Goal: Transaction & Acquisition: Purchase product/service

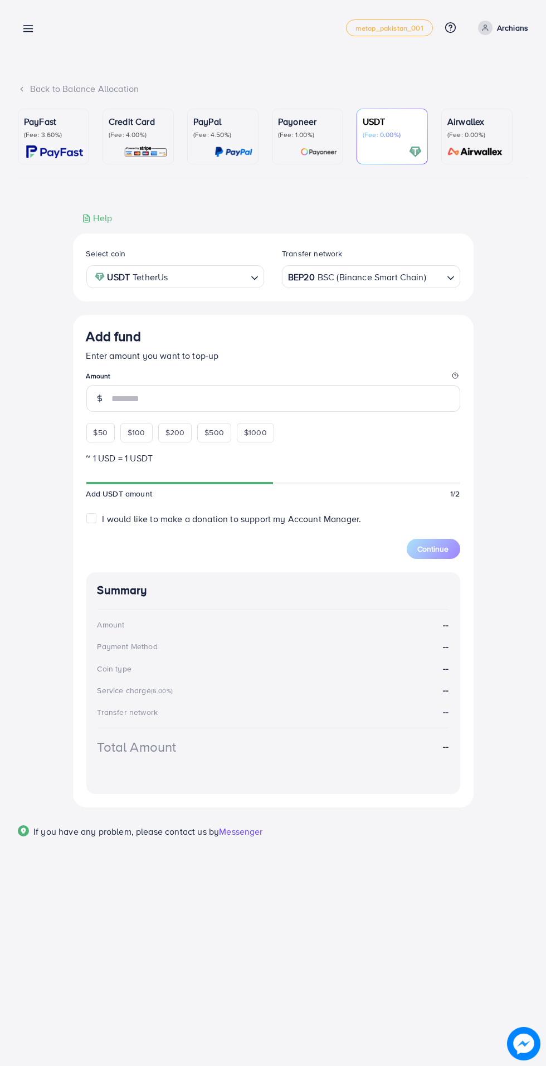
click at [28, 26] on line at bounding box center [28, 26] width 9 height 0
click at [27, 32] on line at bounding box center [28, 32] width 9 height 0
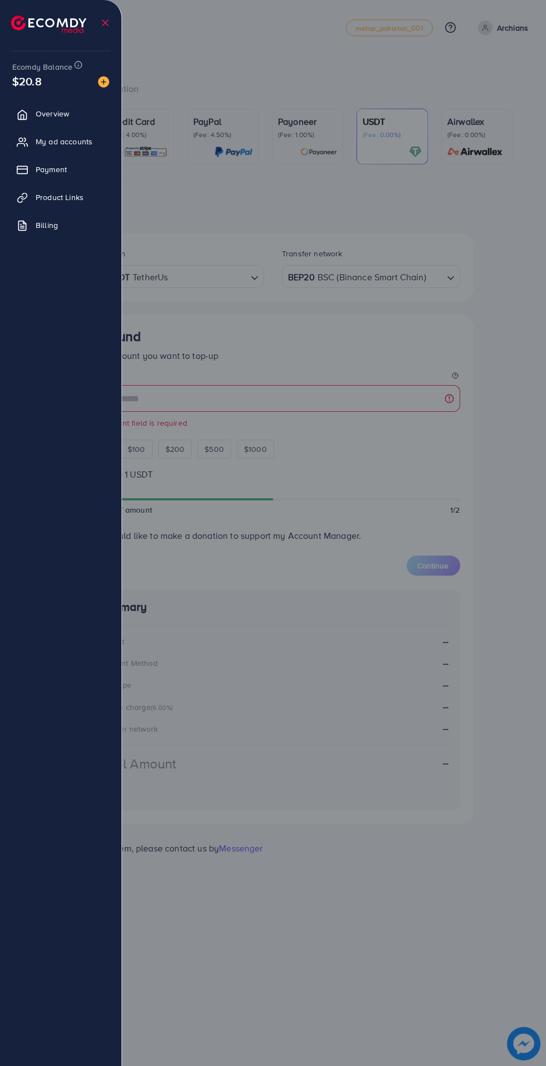
click at [72, 144] on span "My ad accounts" at bounding box center [64, 141] width 57 height 11
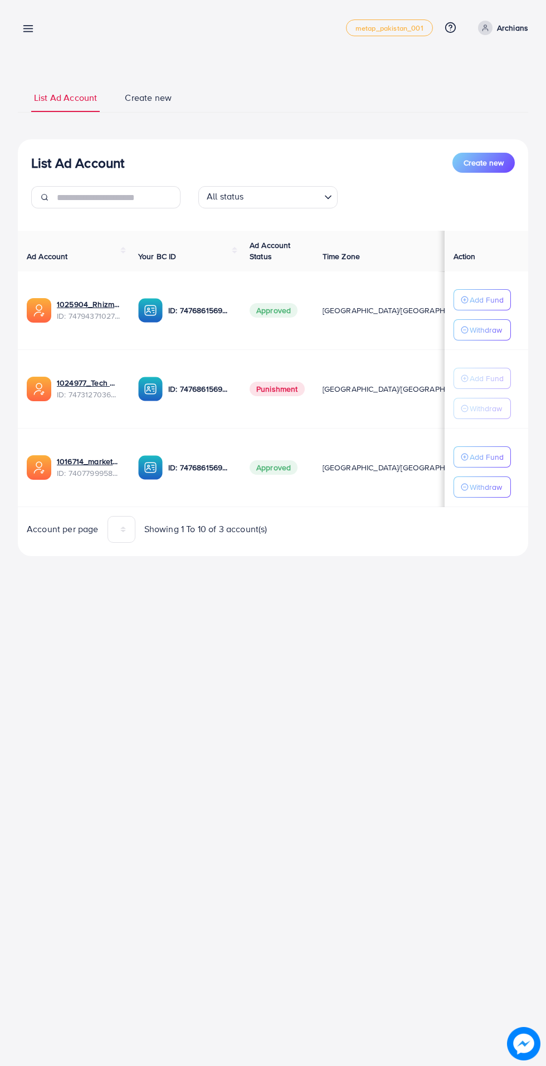
click at [26, 33] on icon at bounding box center [28, 29] width 12 height 12
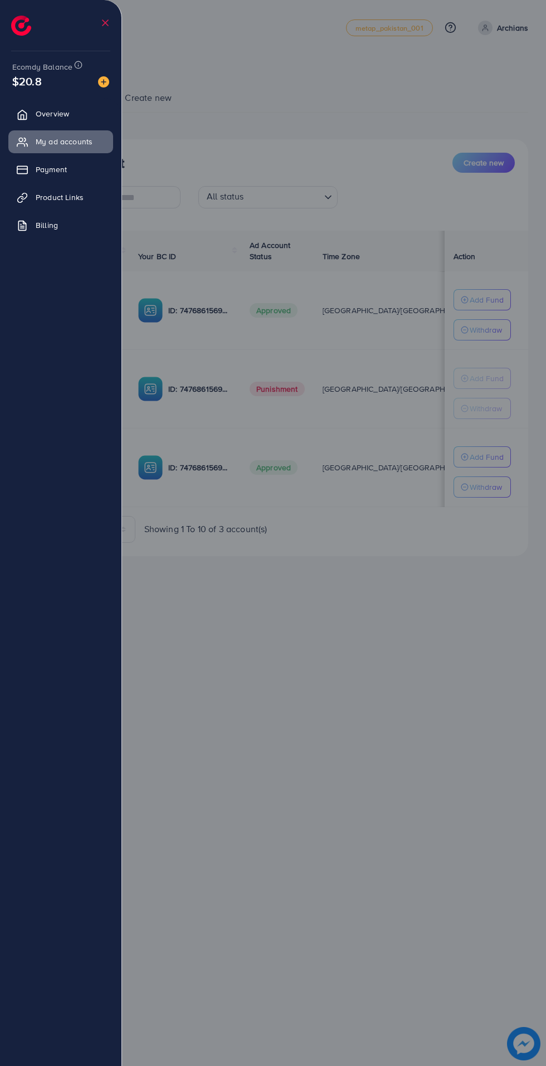
click at [335, 95] on div at bounding box center [273, 639] width 546 height 1279
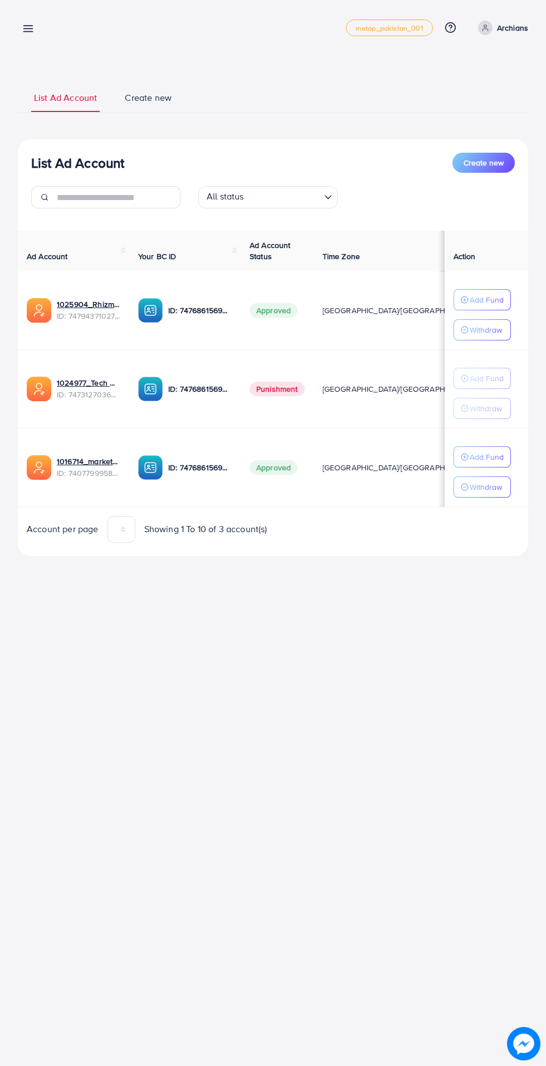
click at [505, 292] on button "Add Fund" at bounding box center [481, 299] width 57 height 21
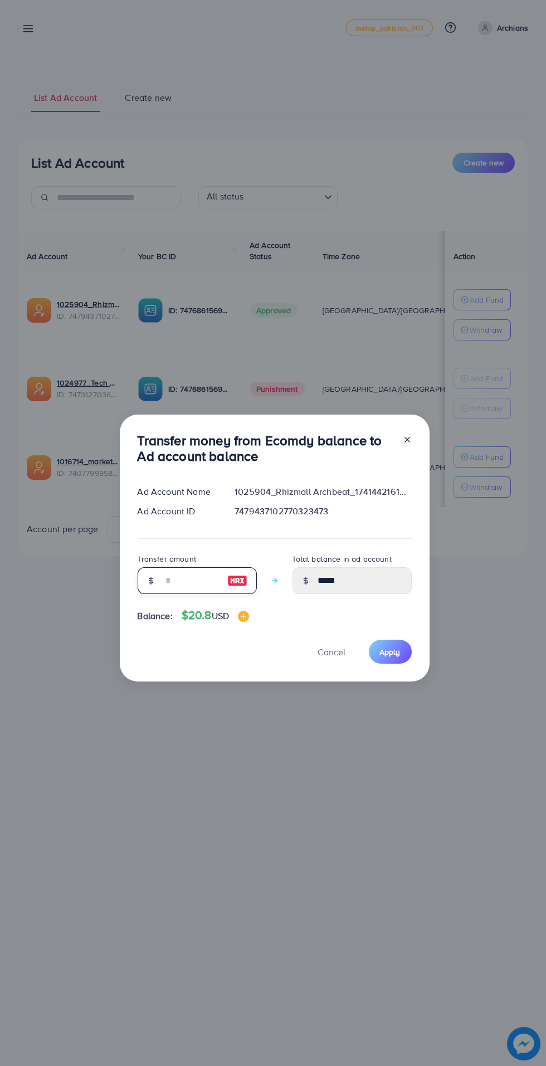
click at [192, 576] on input "number" at bounding box center [191, 580] width 56 height 27
type input "*"
type input "*****"
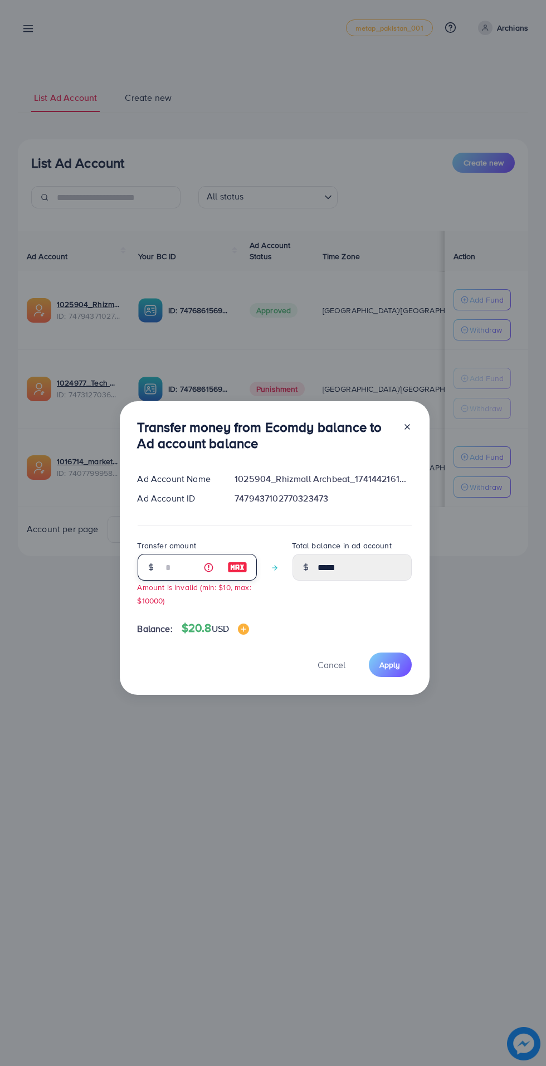
type input "**"
type input "*****"
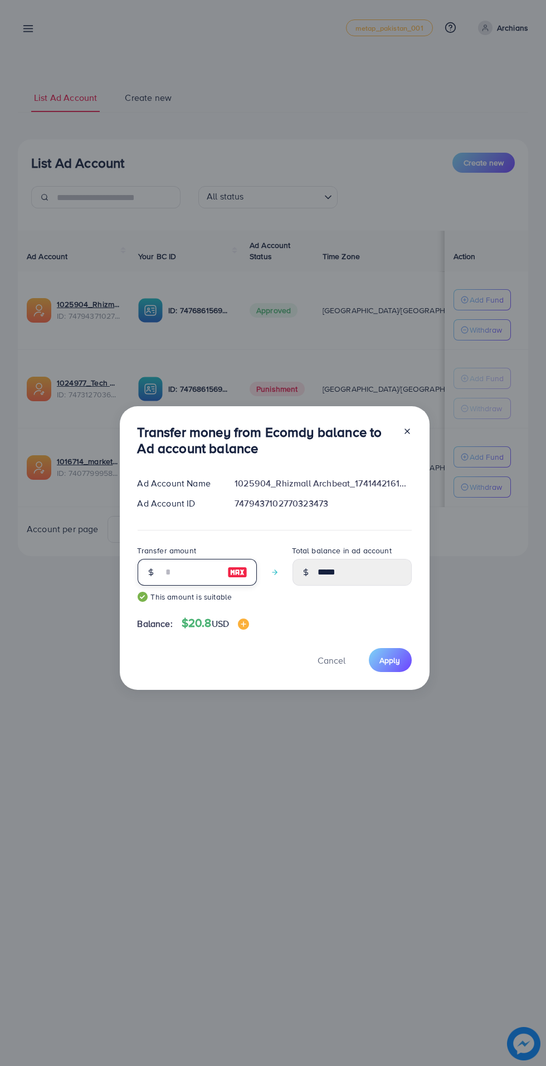
type input "**"
click at [398, 663] on span "Apply" at bounding box center [390, 660] width 21 height 11
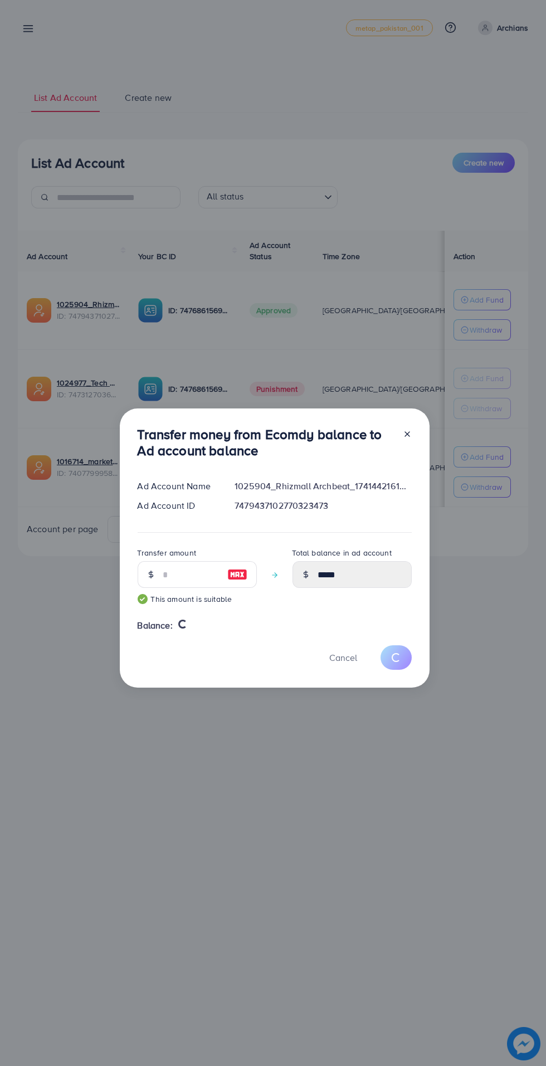
type input "*****"
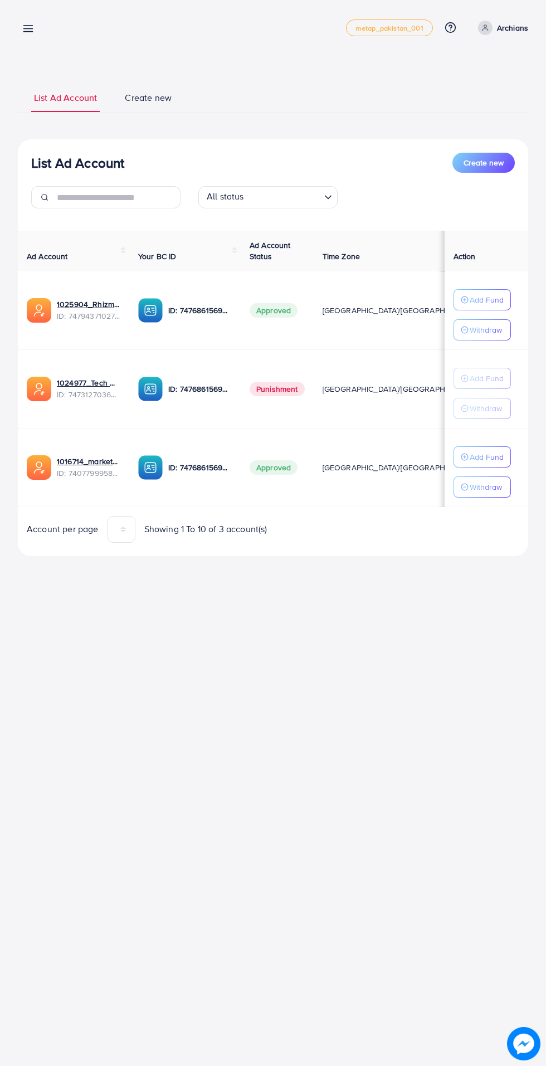
click at [32, 4] on div "List Ad Account Create new List Ad Account Create new All status Loading... Ad …" at bounding box center [273, 293] width 546 height 587
click at [32, 33] on icon at bounding box center [28, 29] width 12 height 12
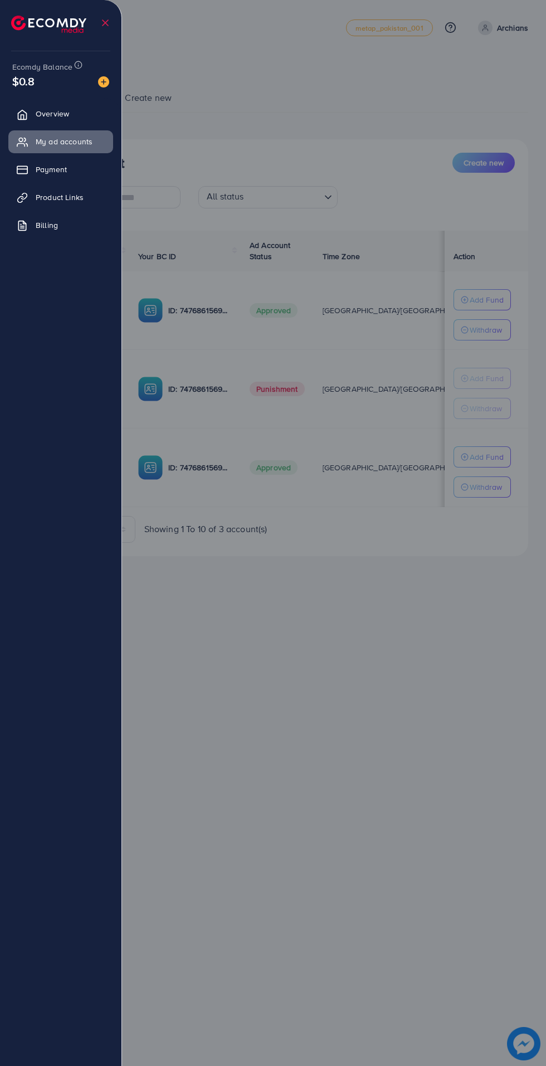
click at [60, 168] on span "Payment" at bounding box center [51, 169] width 31 height 11
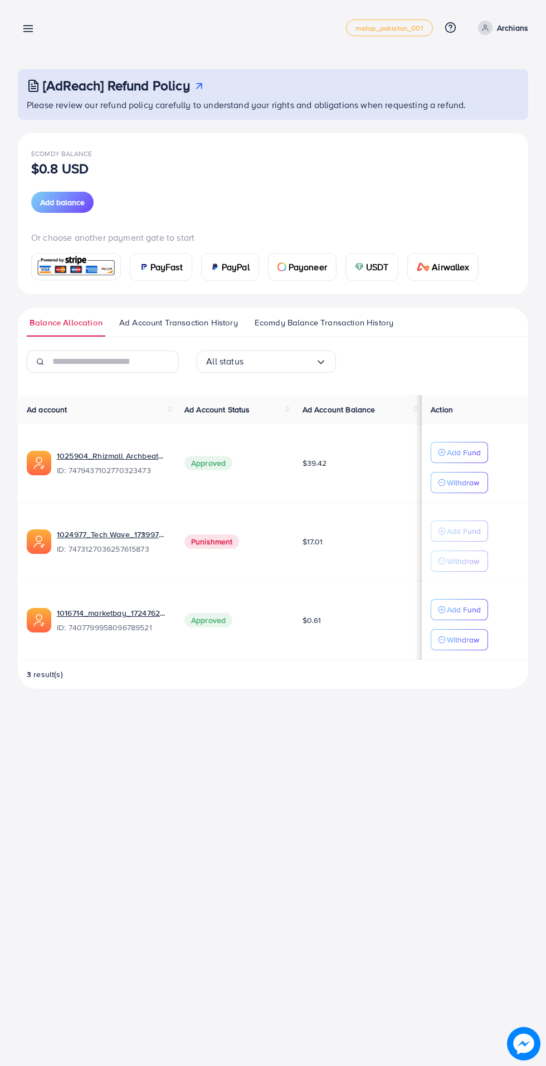
click at [379, 271] on span "USDT" at bounding box center [377, 266] width 23 height 13
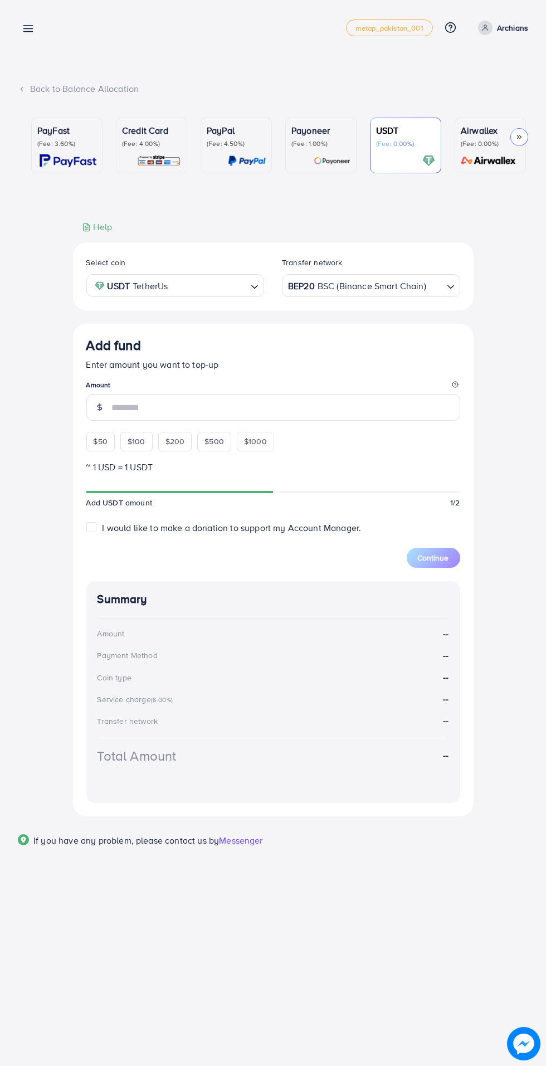
click at [279, 412] on input "number" at bounding box center [286, 407] width 348 height 27
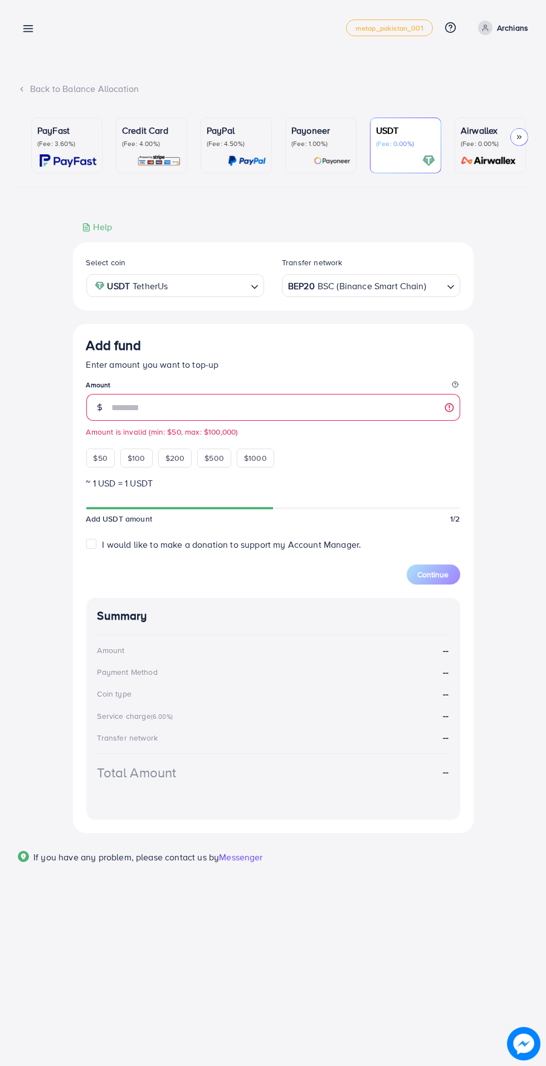
type input "**"
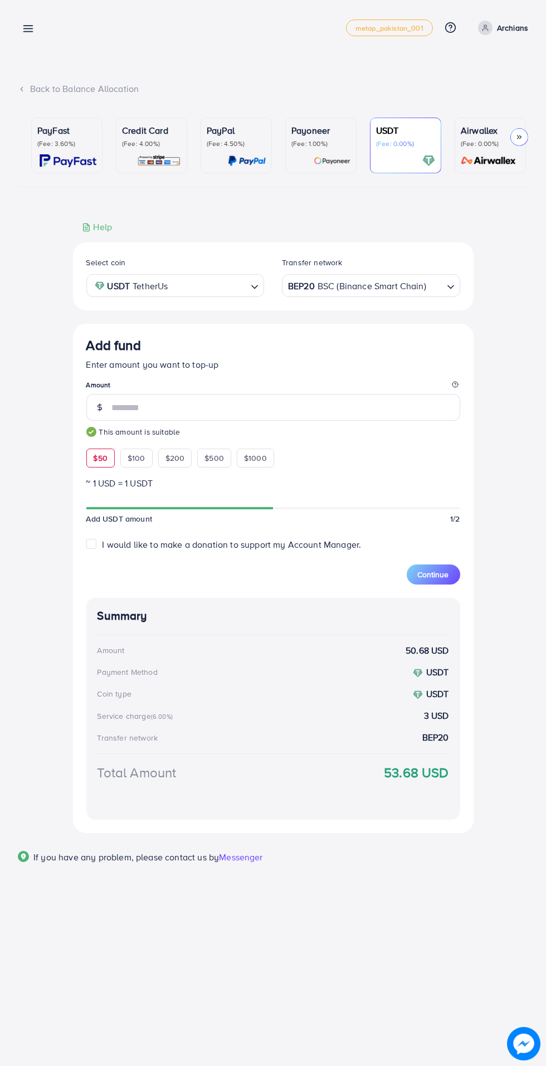
click at [441, 582] on button "Continue" at bounding box center [433, 574] width 53 height 20
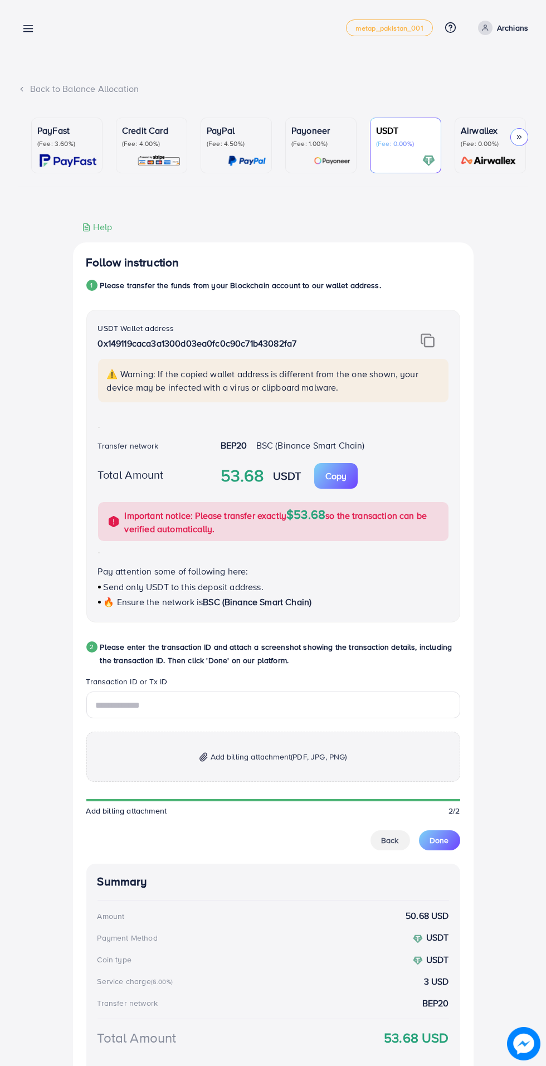
click at [428, 342] on img at bounding box center [428, 340] width 14 height 14
click at [426, 336] on img at bounding box center [428, 340] width 14 height 14
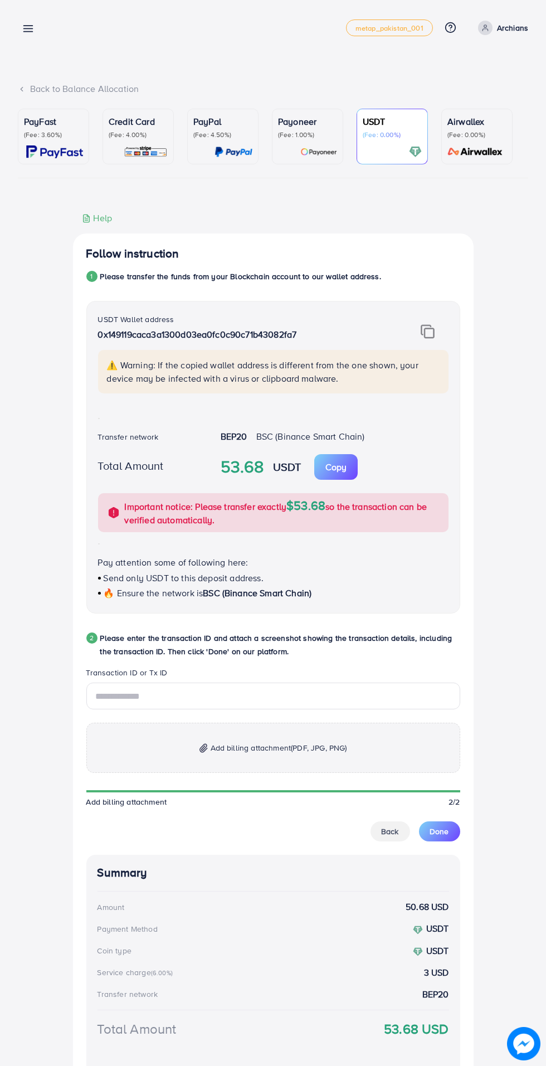
click at [28, 32] on line at bounding box center [28, 32] width 9 height 0
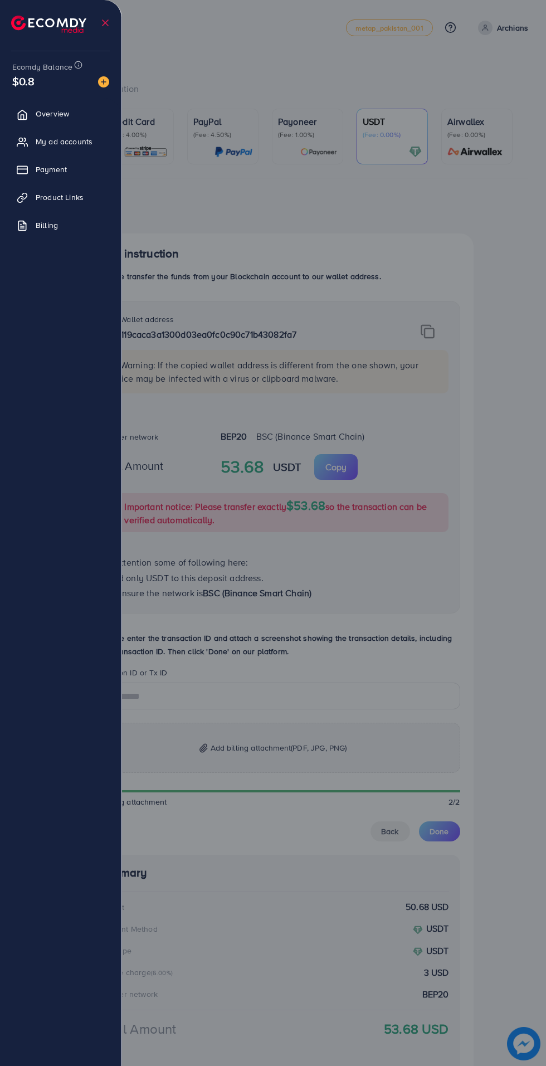
click at [62, 120] on link "Overview" at bounding box center [60, 113] width 105 height 22
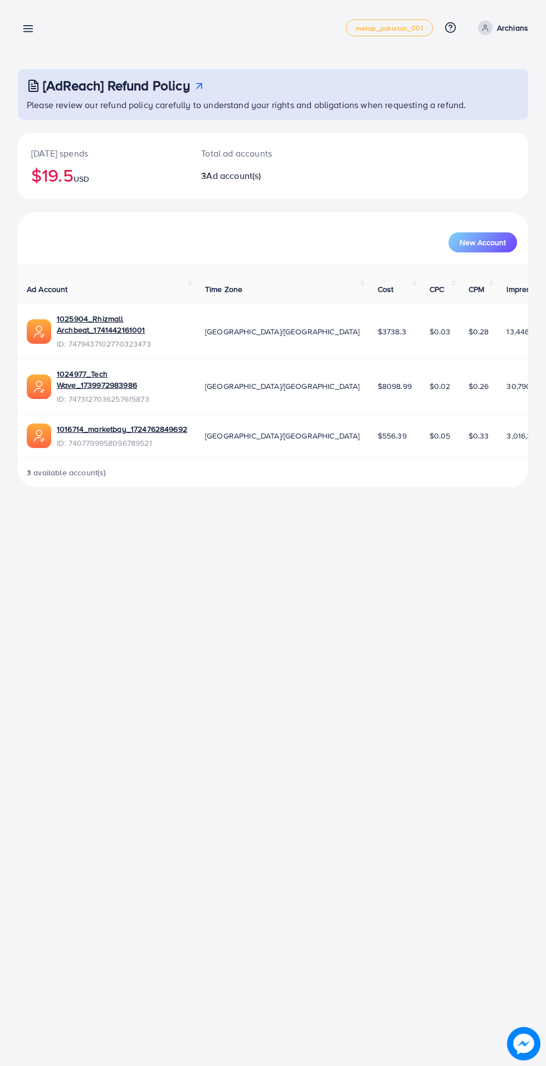
click at [28, 32] on line at bounding box center [28, 32] width 9 height 0
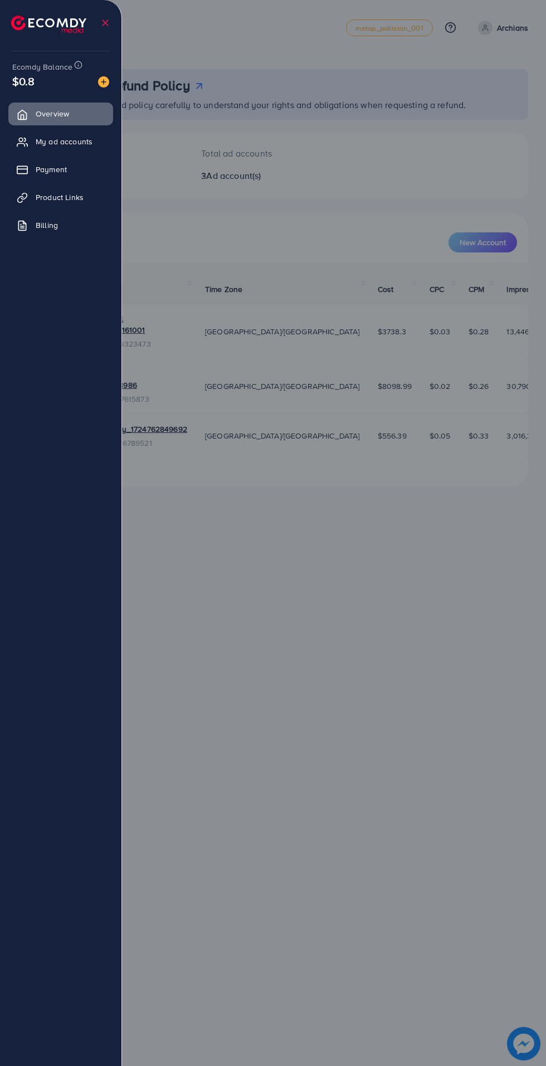
click at [74, 144] on span "My ad accounts" at bounding box center [64, 141] width 57 height 11
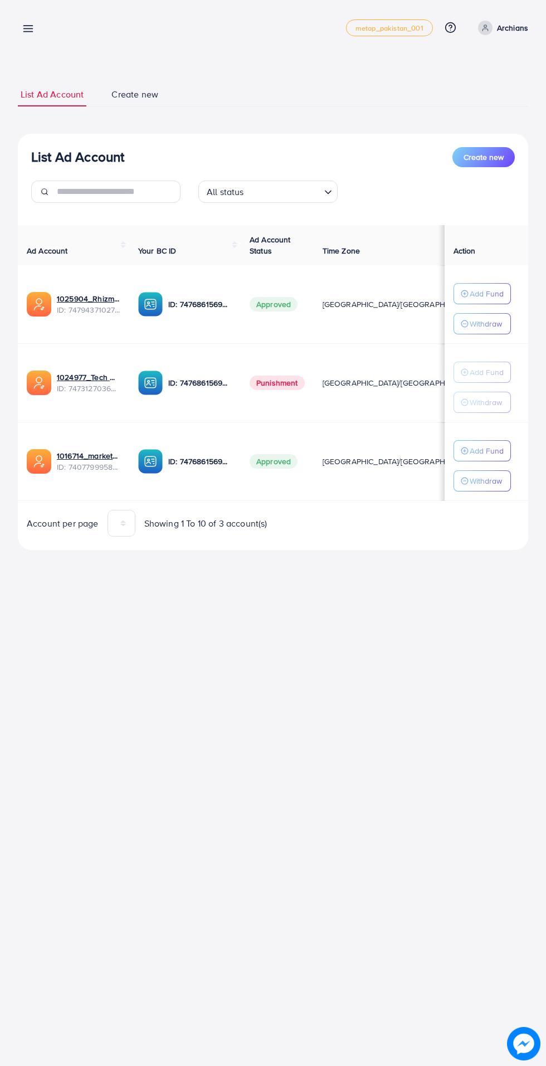
click at [30, 29] on icon at bounding box center [28, 29] width 12 height 12
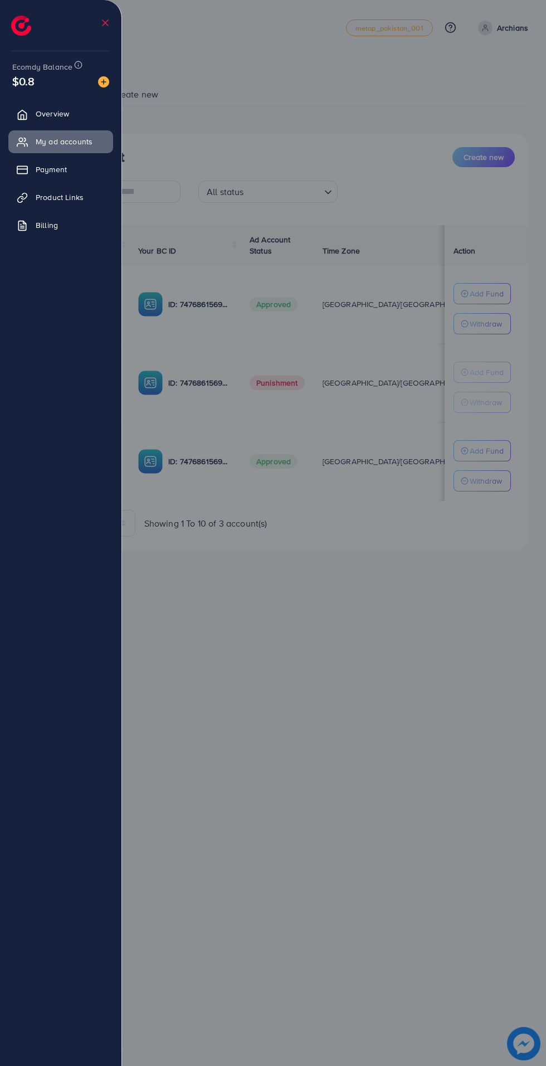
click at [72, 175] on link "Payment" at bounding box center [60, 169] width 105 height 22
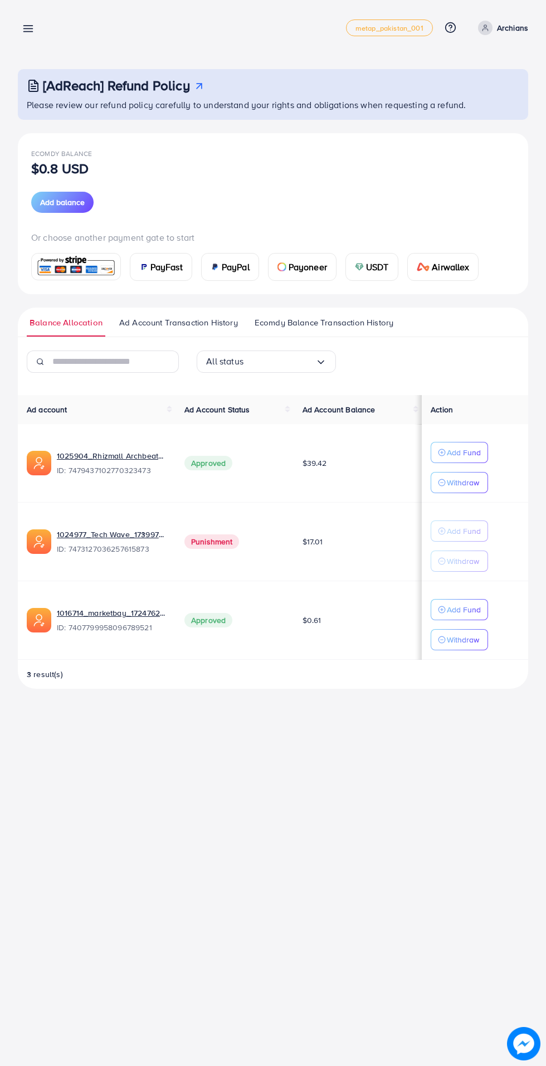
click at [378, 262] on span "USDT" at bounding box center [377, 266] width 23 height 13
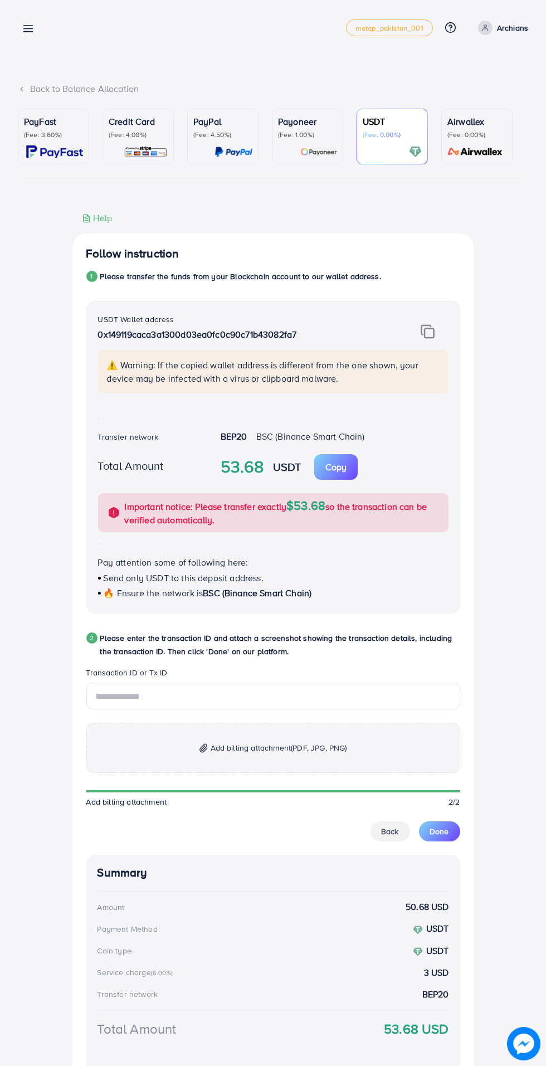
click at [387, 837] on span "Back" at bounding box center [390, 831] width 17 height 11
click at [384, 833] on span "Back" at bounding box center [390, 831] width 17 height 11
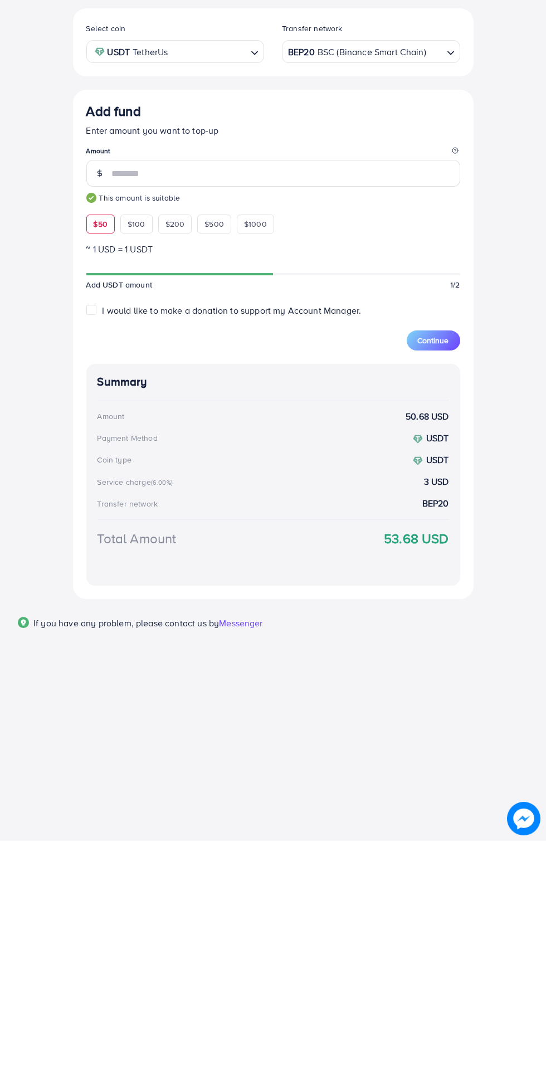
click at [434, 567] on span "Continue" at bounding box center [433, 565] width 31 height 11
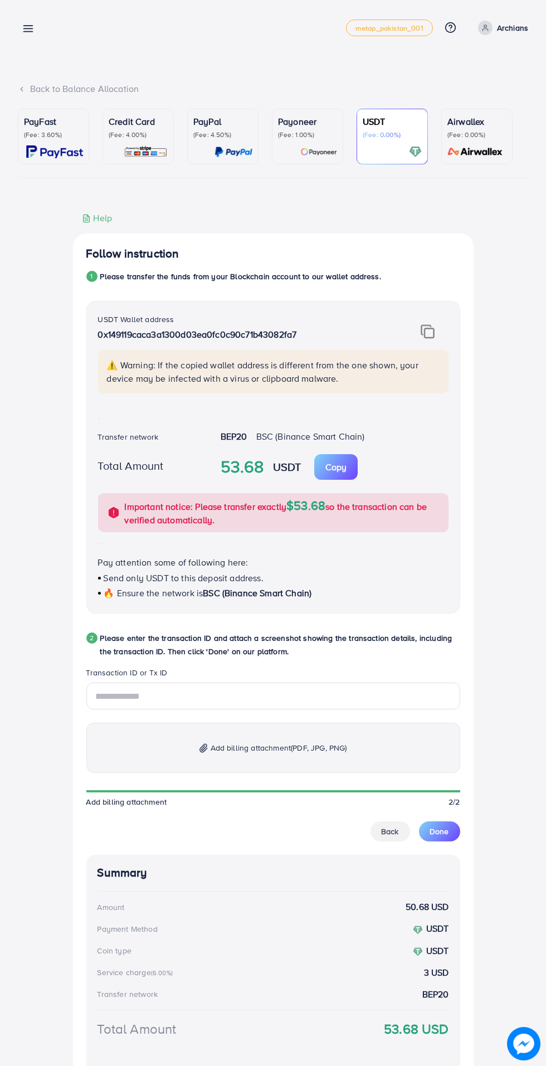
click at [428, 338] on img at bounding box center [428, 331] width 14 height 14
click at [519, 29] on p "Archians" at bounding box center [512, 27] width 31 height 13
click at [489, 89] on link "Log out" at bounding box center [475, 91] width 106 height 25
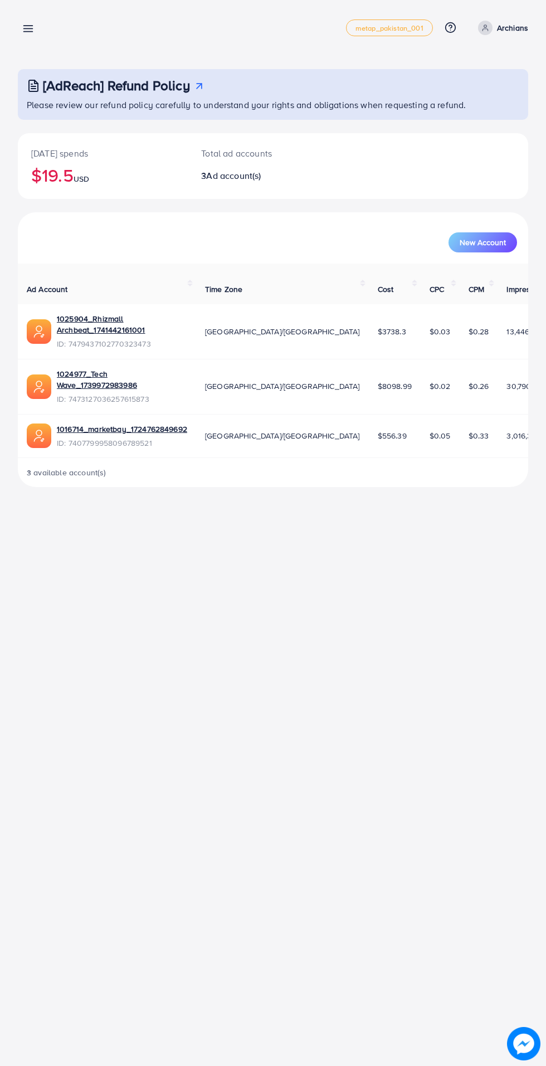
click at [33, 33] on icon at bounding box center [28, 29] width 12 height 12
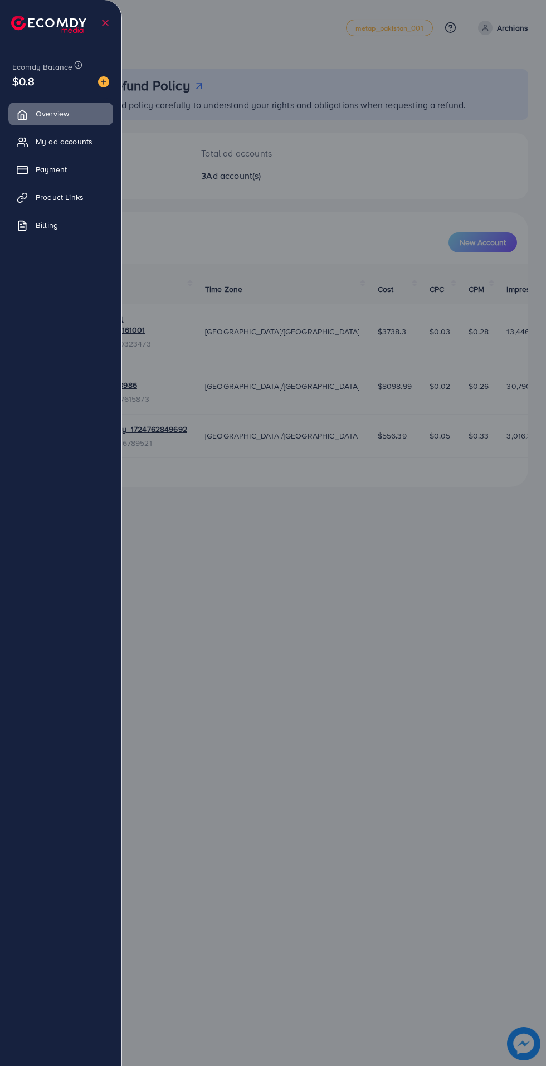
click at [66, 174] on span "Payment" at bounding box center [51, 169] width 31 height 11
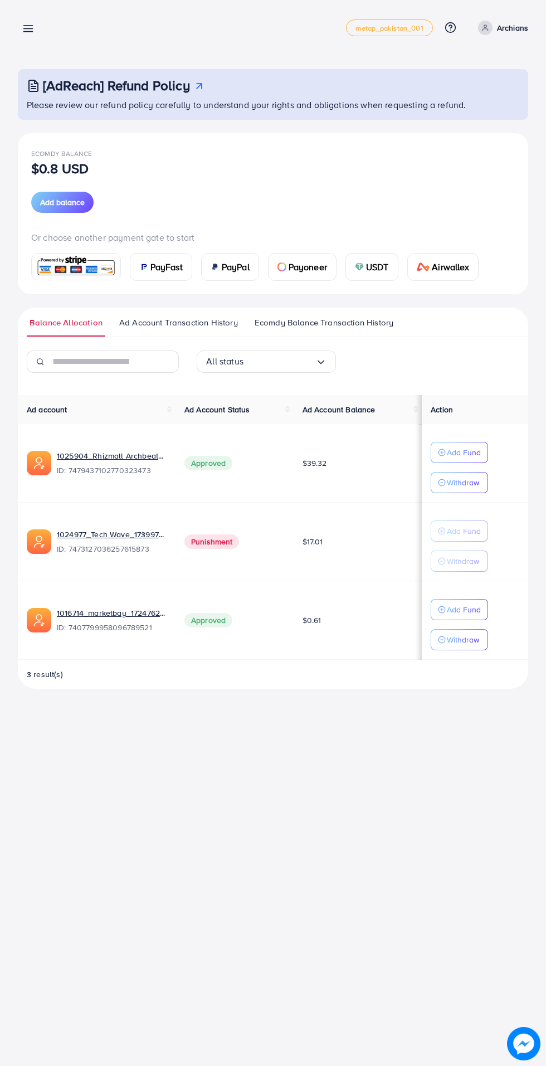
click at [373, 277] on div "USDT" at bounding box center [372, 266] width 52 height 27
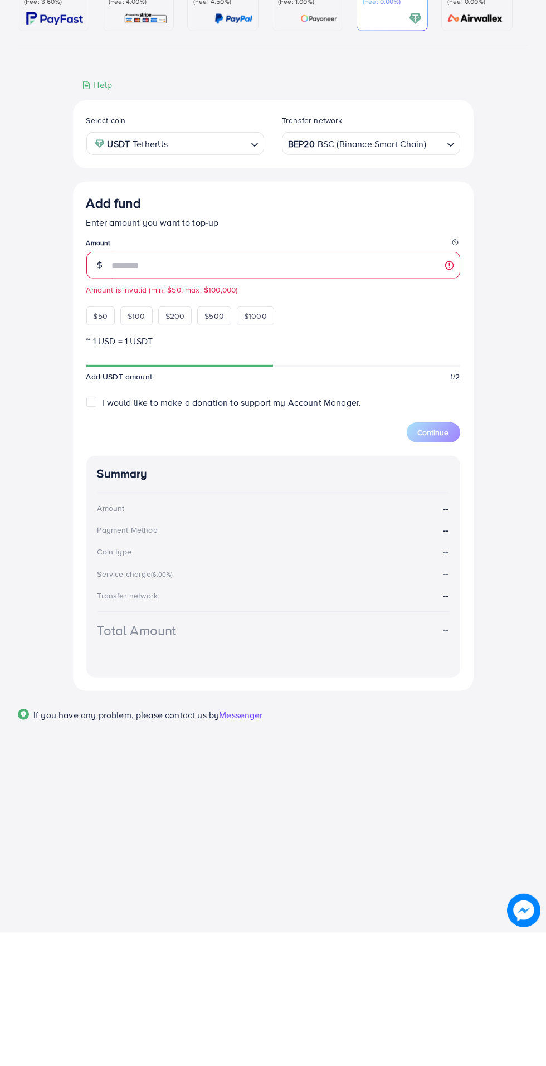
type input "**"
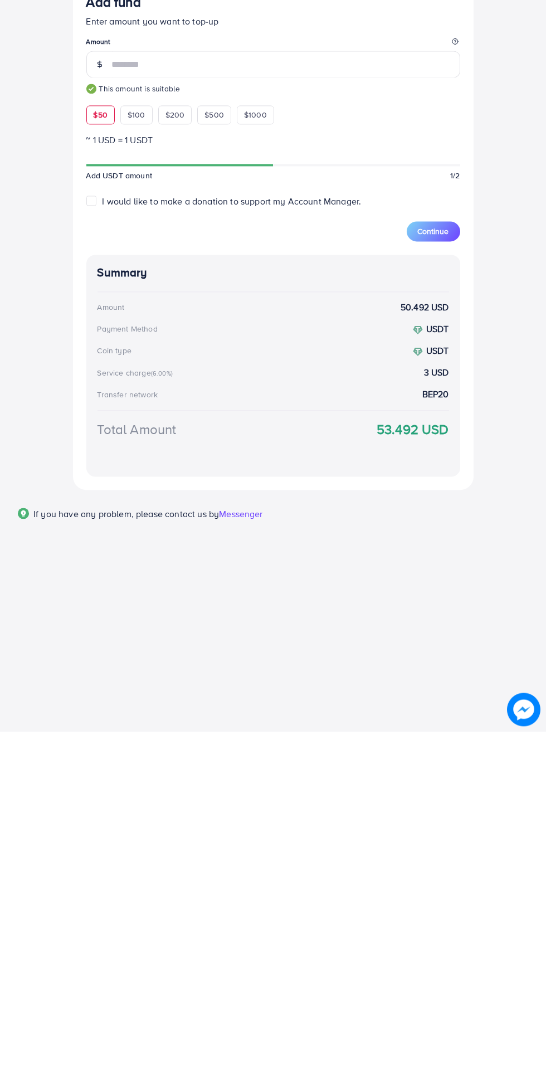
click at [447, 573] on button "Continue" at bounding box center [433, 565] width 53 height 20
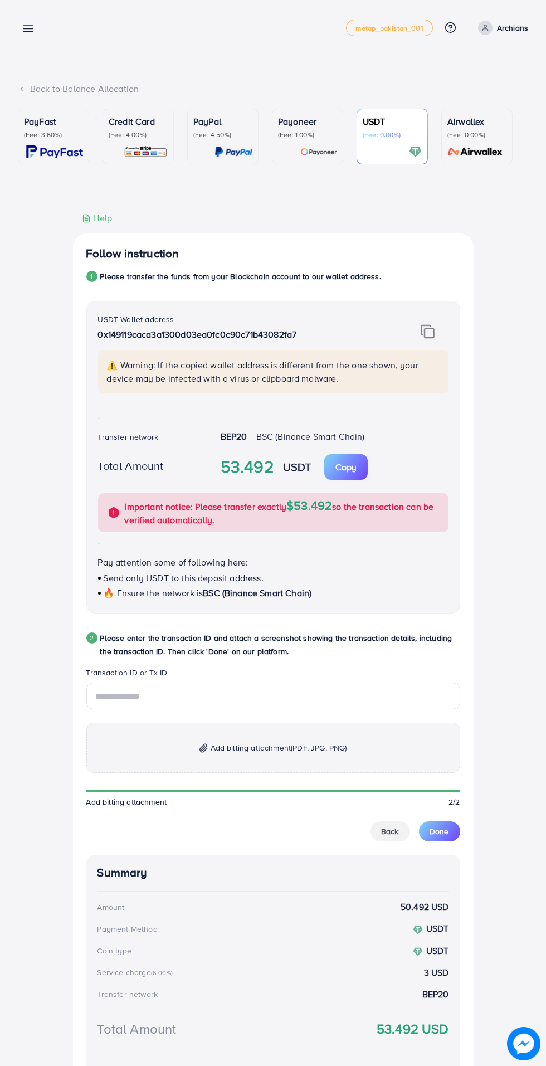
click at [421, 336] on img at bounding box center [428, 331] width 14 height 14
